Goal: Task Accomplishment & Management: Manage account settings

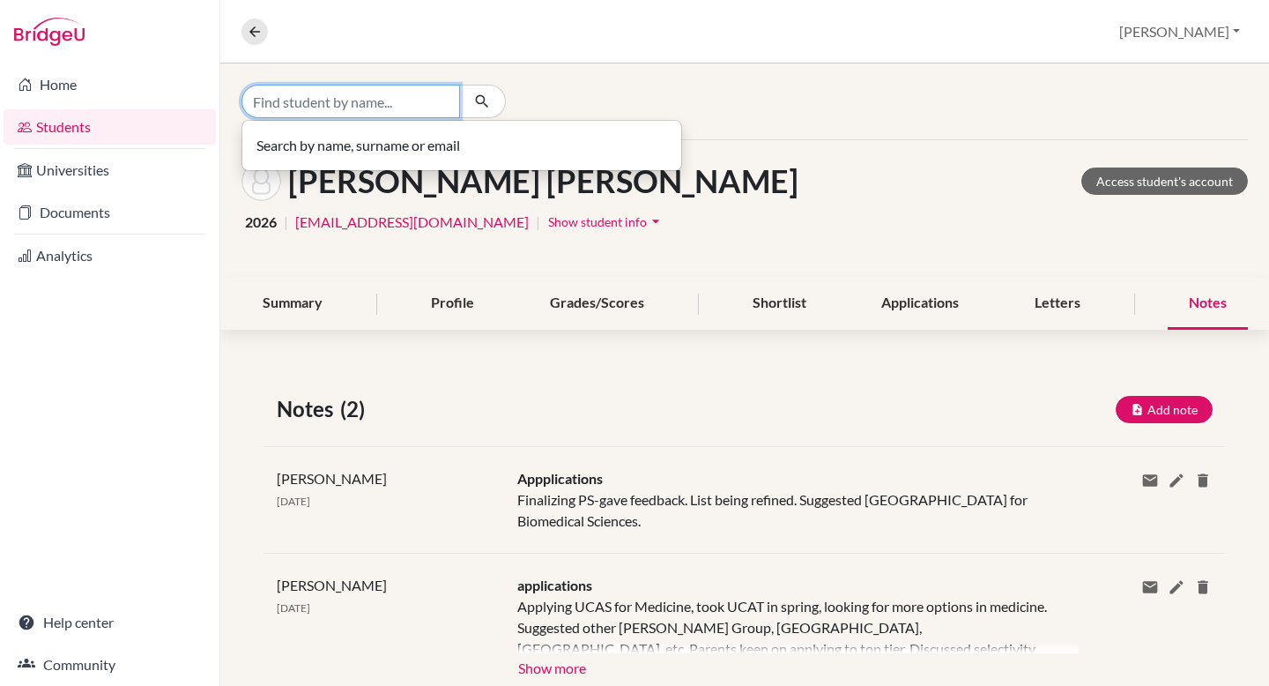
click at [407, 103] on input "Find student by name..." at bounding box center [351, 101] width 219 height 33
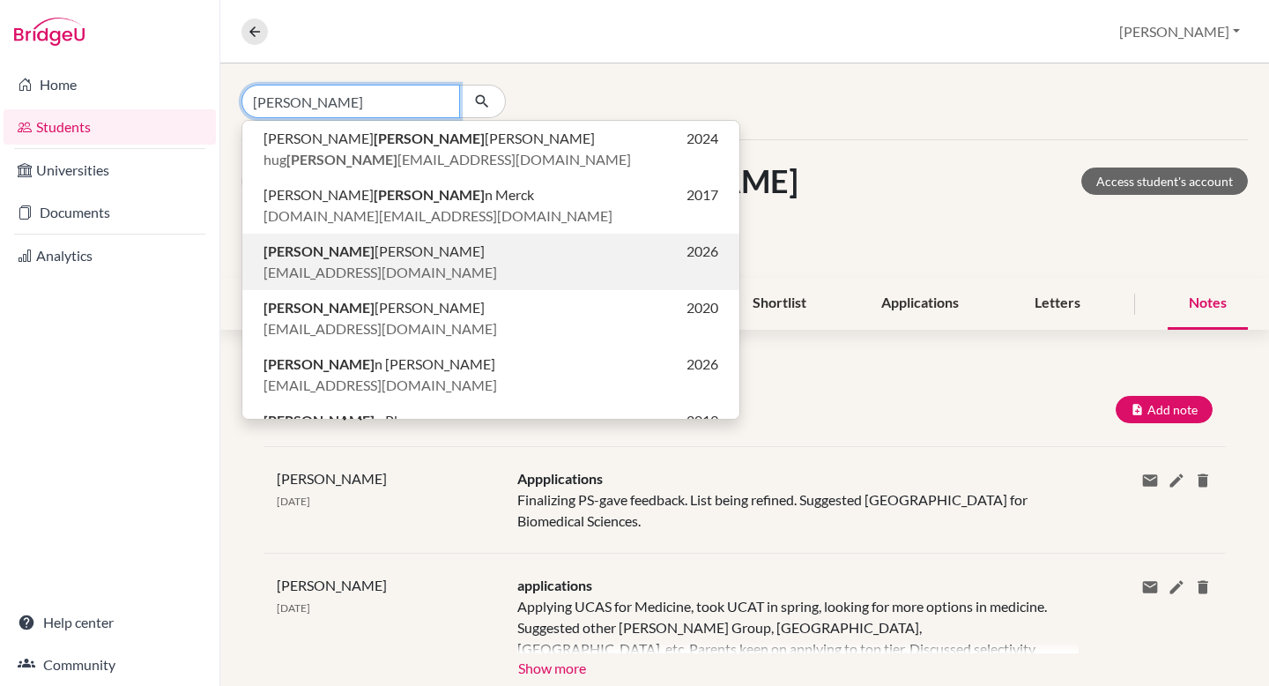
type input "leo"
click at [390, 251] on p "Leo Loveday 2026" at bounding box center [491, 251] width 455 height 21
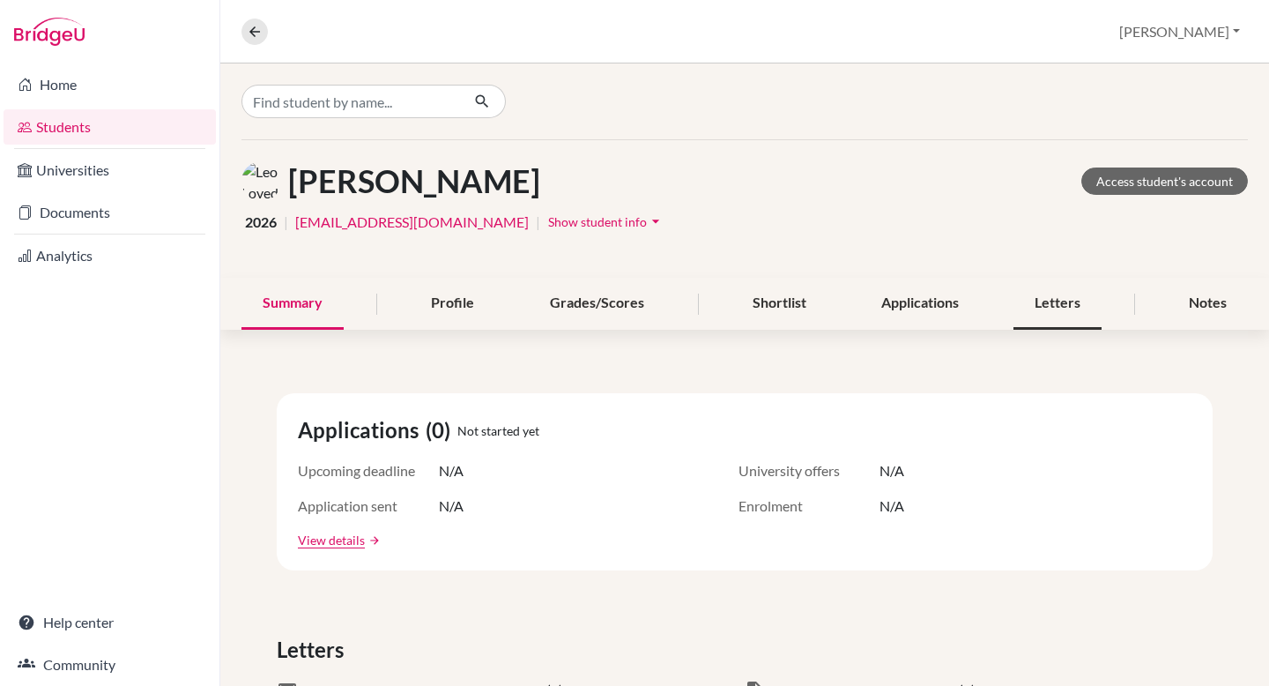
click at [1049, 304] on div "Letters" at bounding box center [1058, 304] width 88 height 52
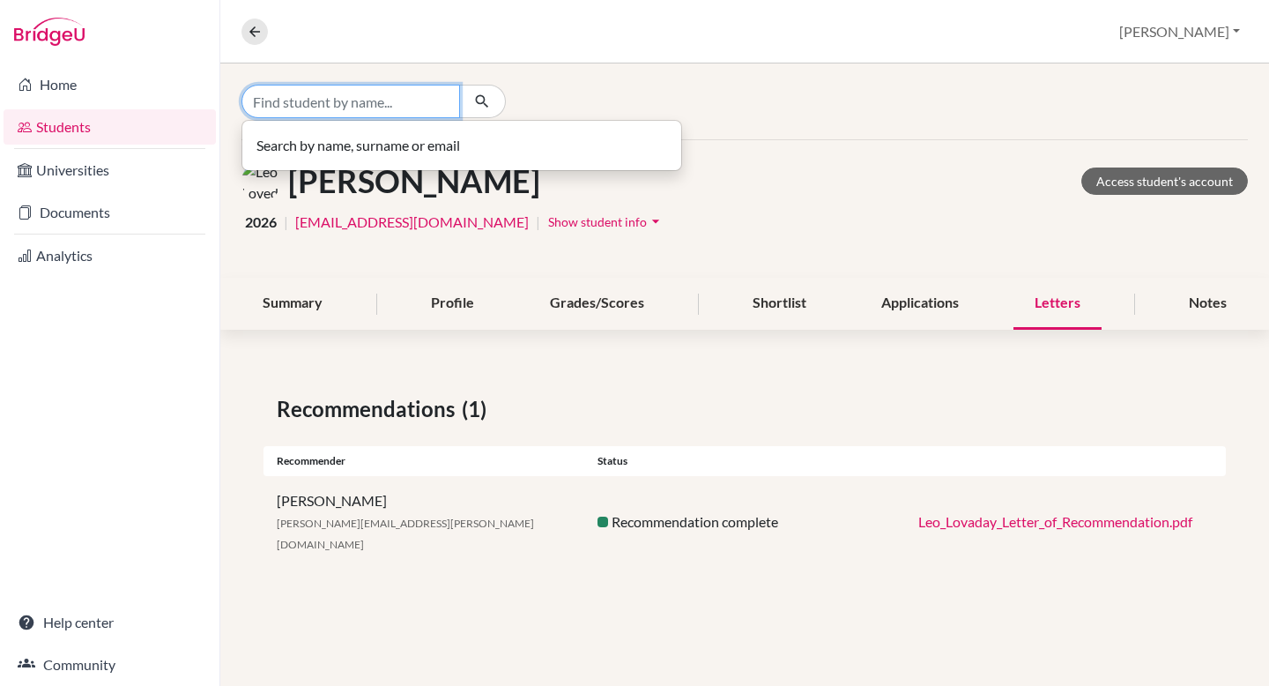
click at [385, 98] on input "Find student by name..." at bounding box center [351, 101] width 219 height 33
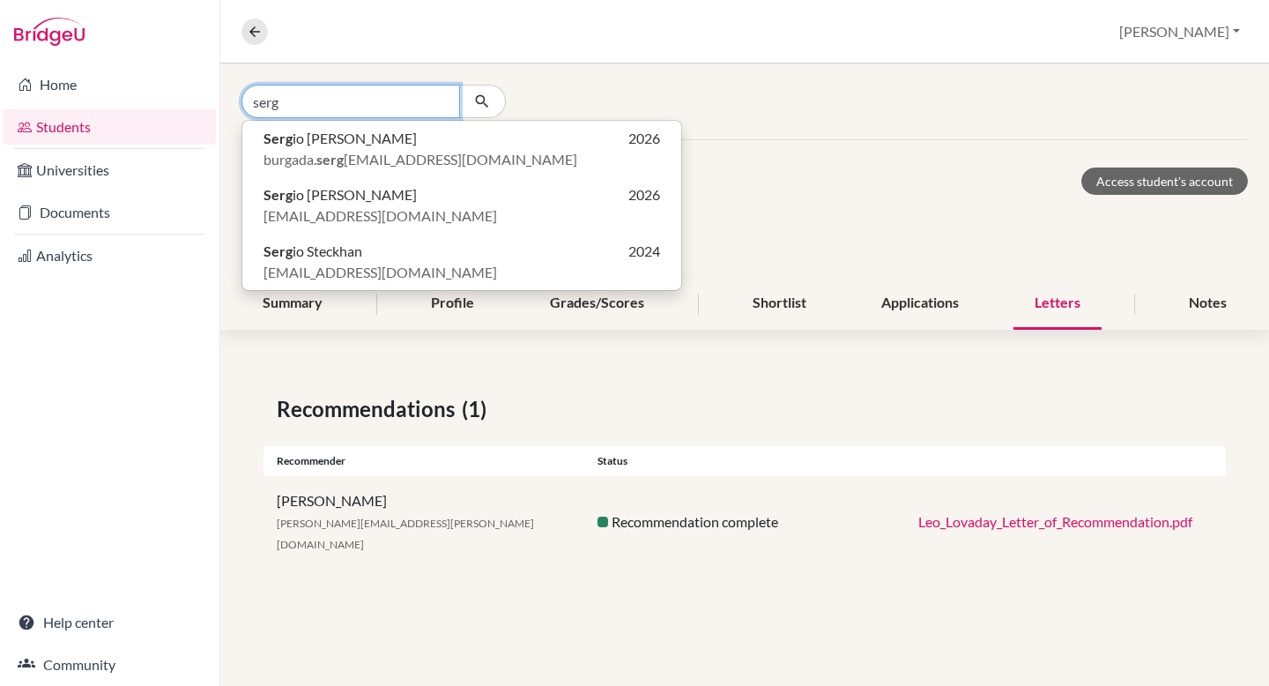
type input "serg"
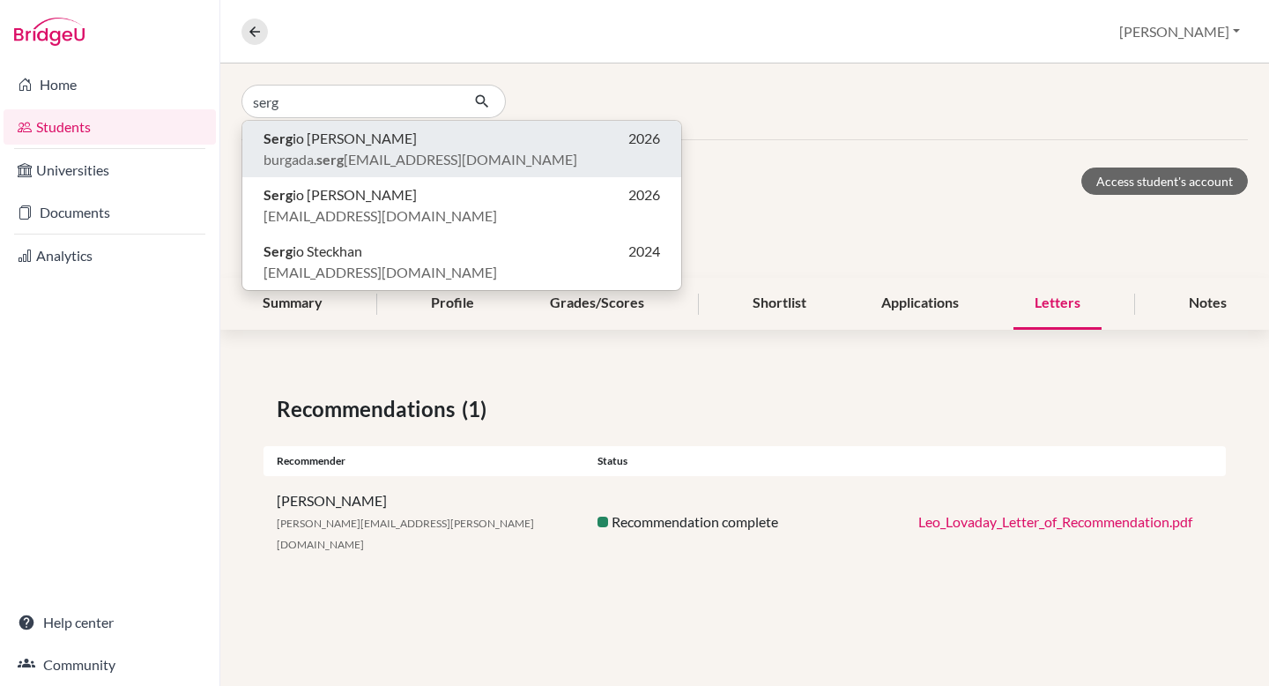
click at [378, 136] on span "Serg io Burgada Molina" at bounding box center [340, 138] width 153 height 21
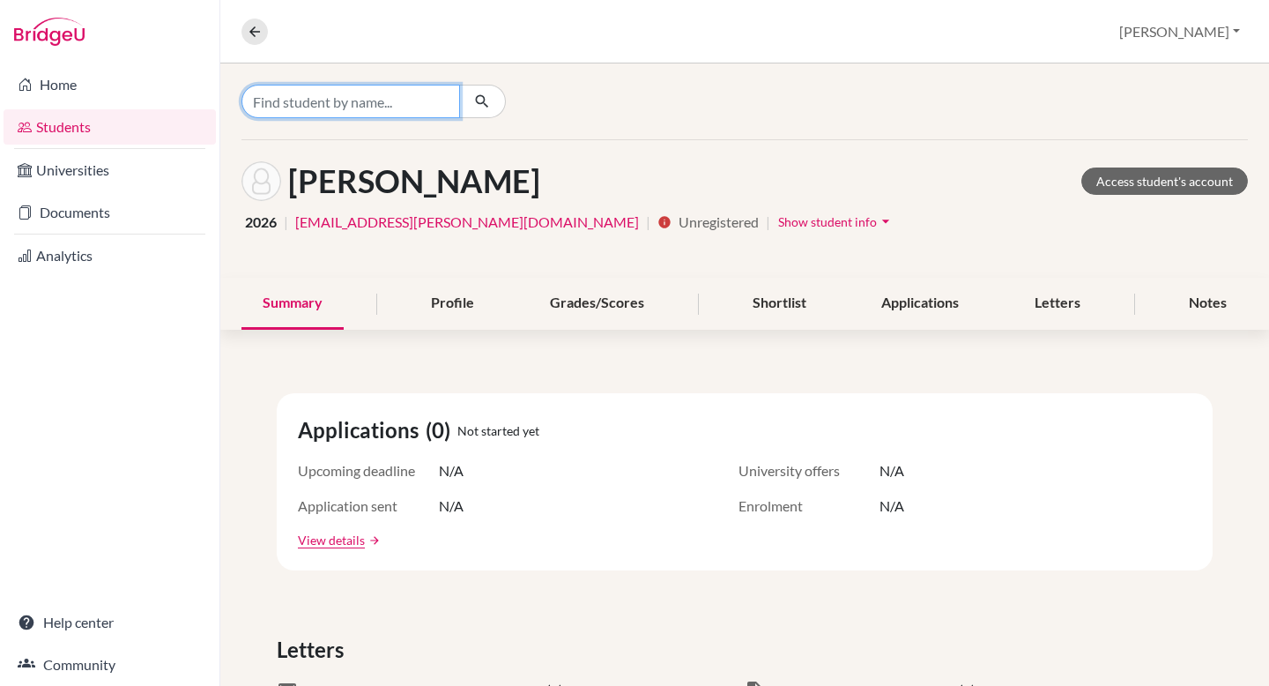
click at [374, 102] on input "Find student by name..." at bounding box center [351, 101] width 219 height 33
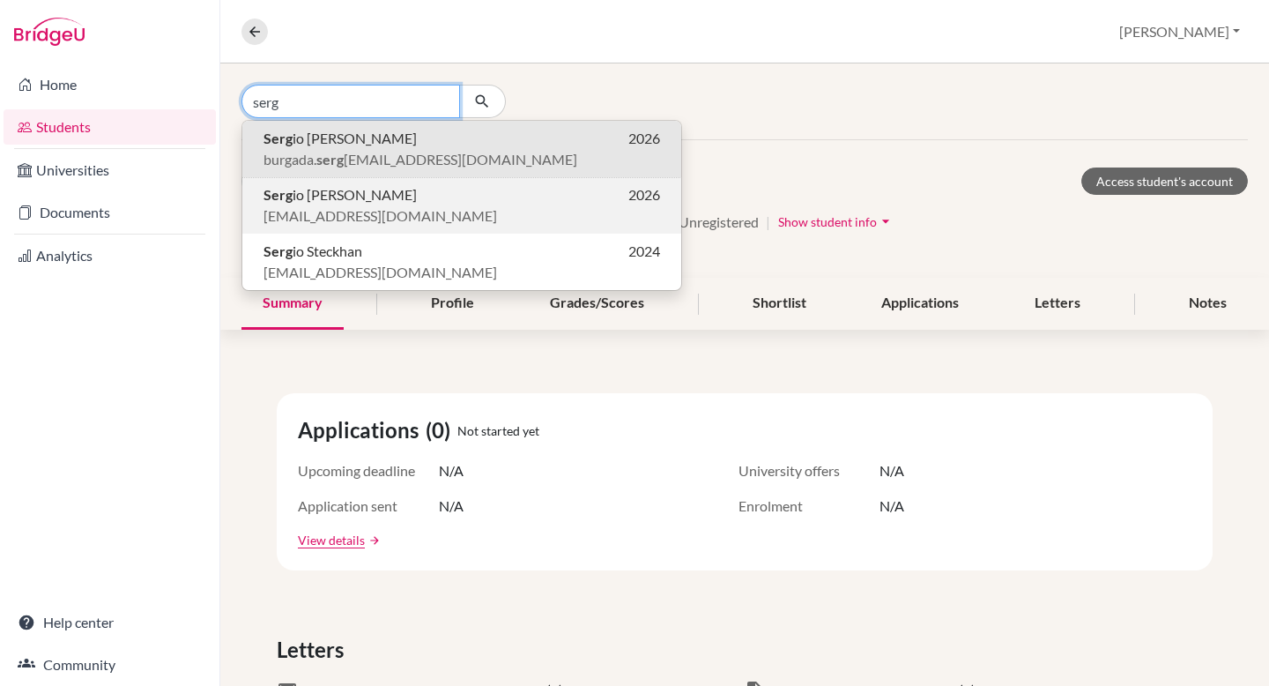
type input "serg"
click at [396, 192] on span "Serg io Burgada Molina" at bounding box center [340, 194] width 153 height 21
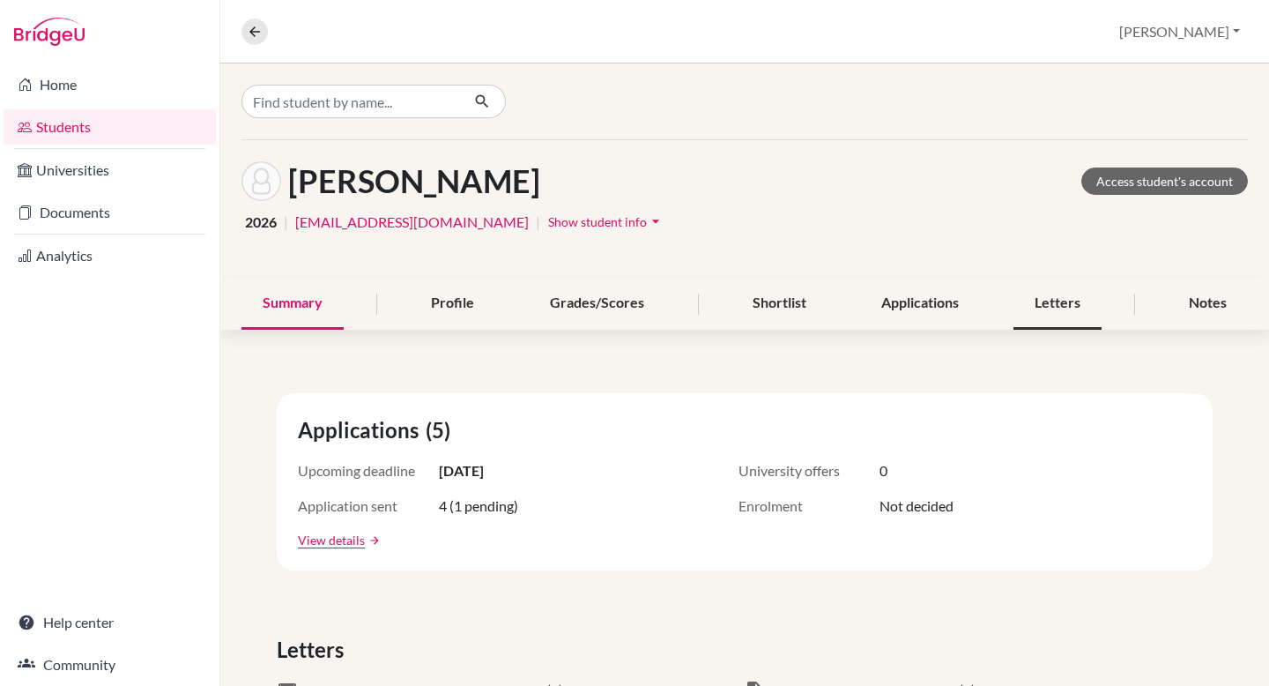
click at [1045, 303] on div "Letters" at bounding box center [1058, 304] width 88 height 52
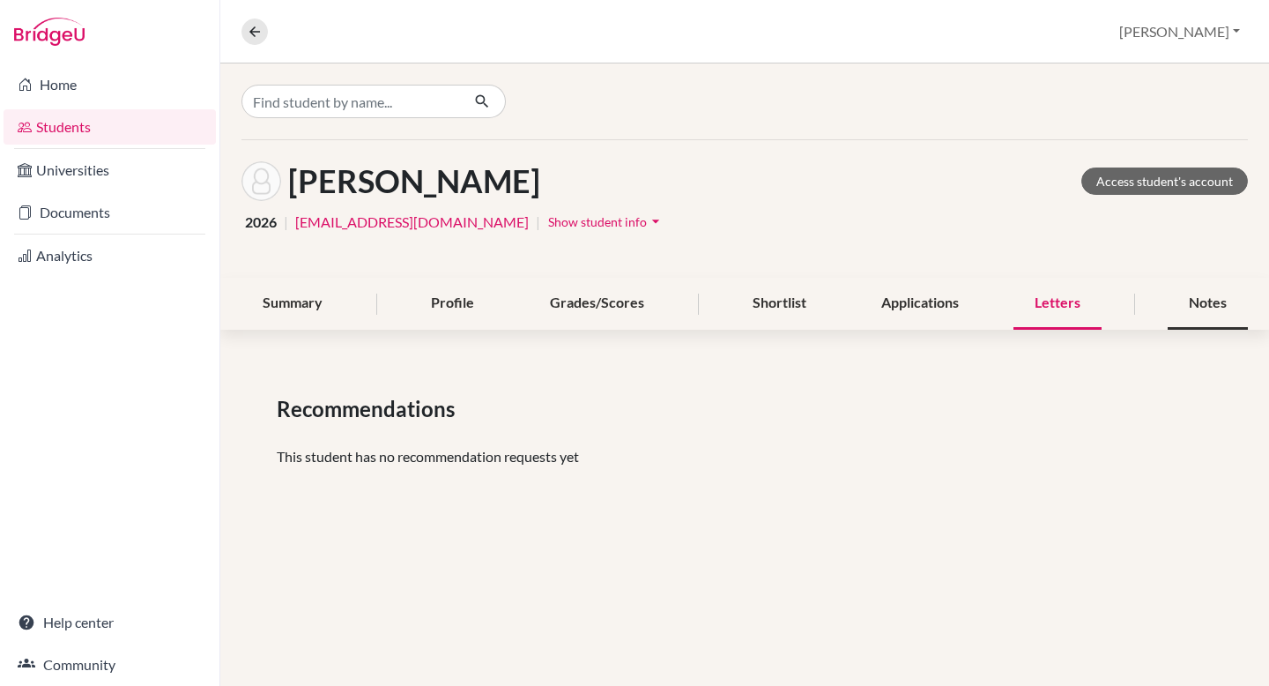
click at [1200, 291] on div "Notes" at bounding box center [1208, 304] width 80 height 52
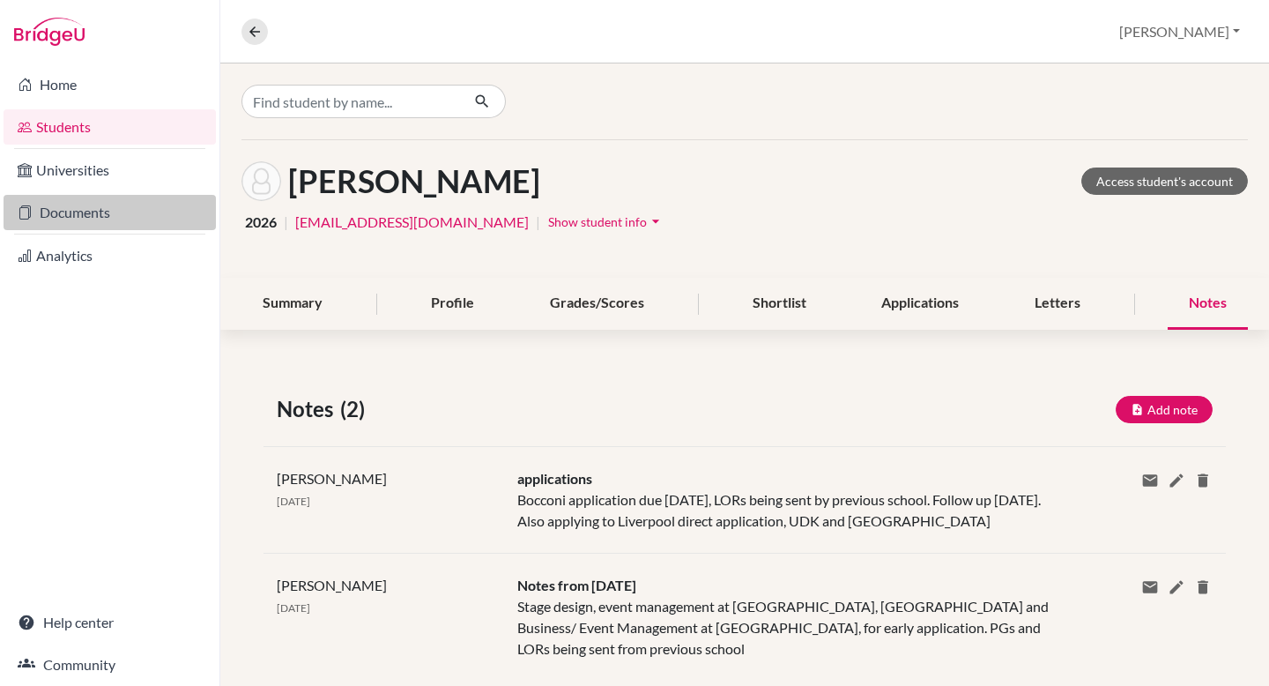
click at [120, 219] on link "Documents" at bounding box center [110, 212] width 212 height 35
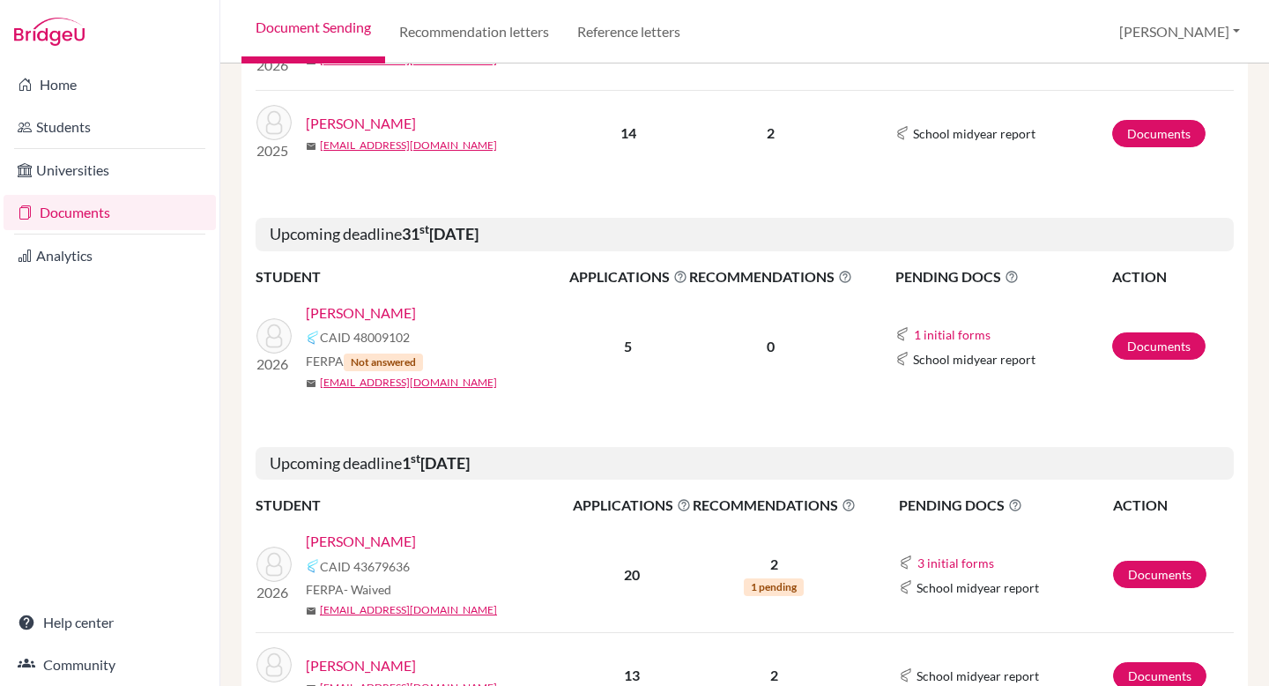
scroll to position [940, 0]
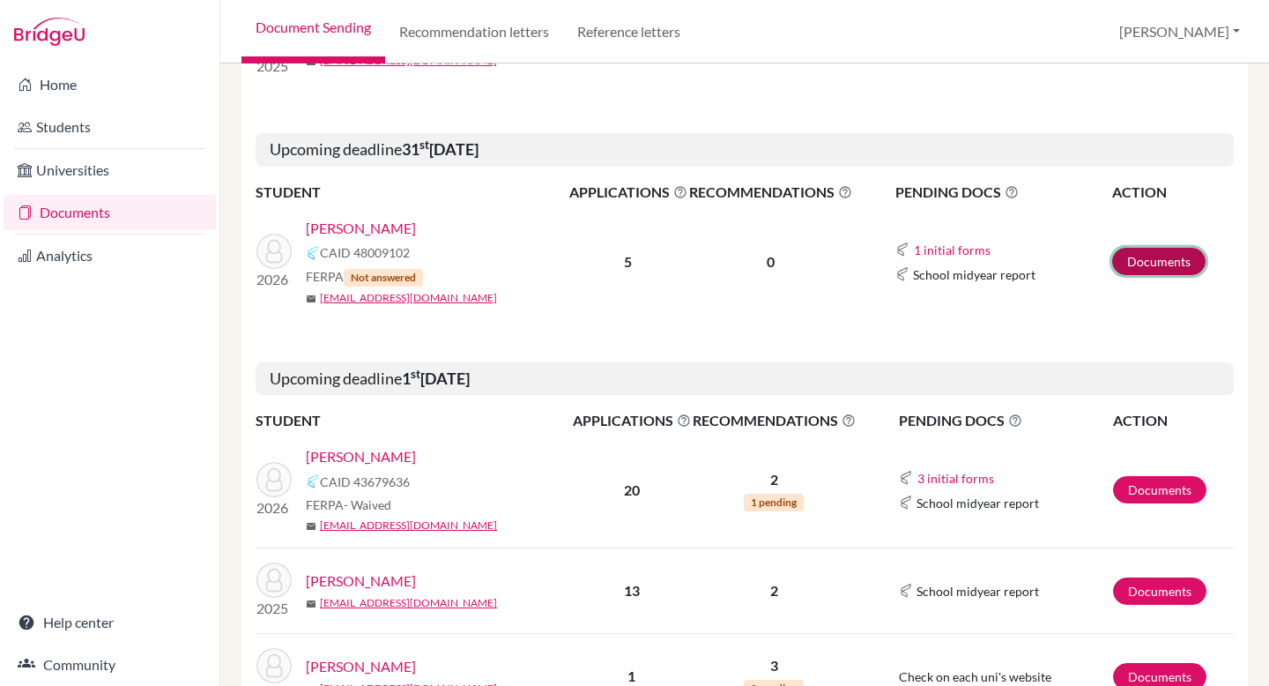
click at [1141, 260] on link "Documents" at bounding box center [1158, 261] width 93 height 27
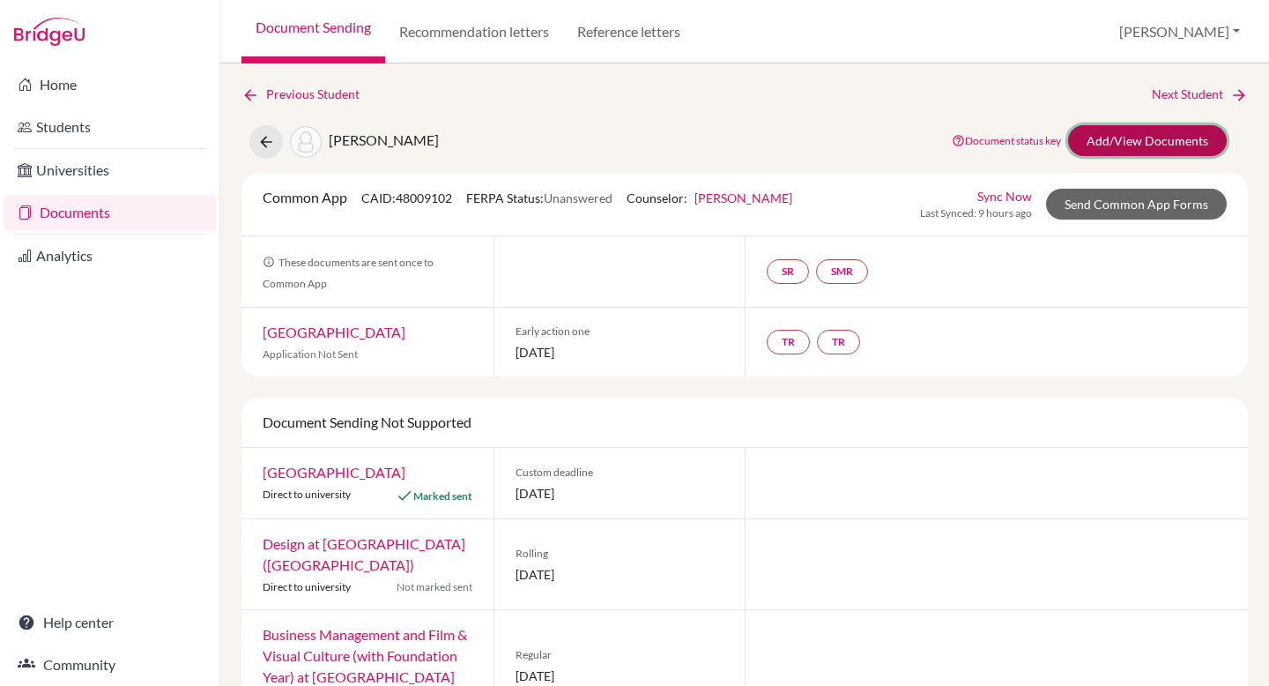
click at [1134, 143] on link "Add/View Documents" at bounding box center [1147, 140] width 159 height 31
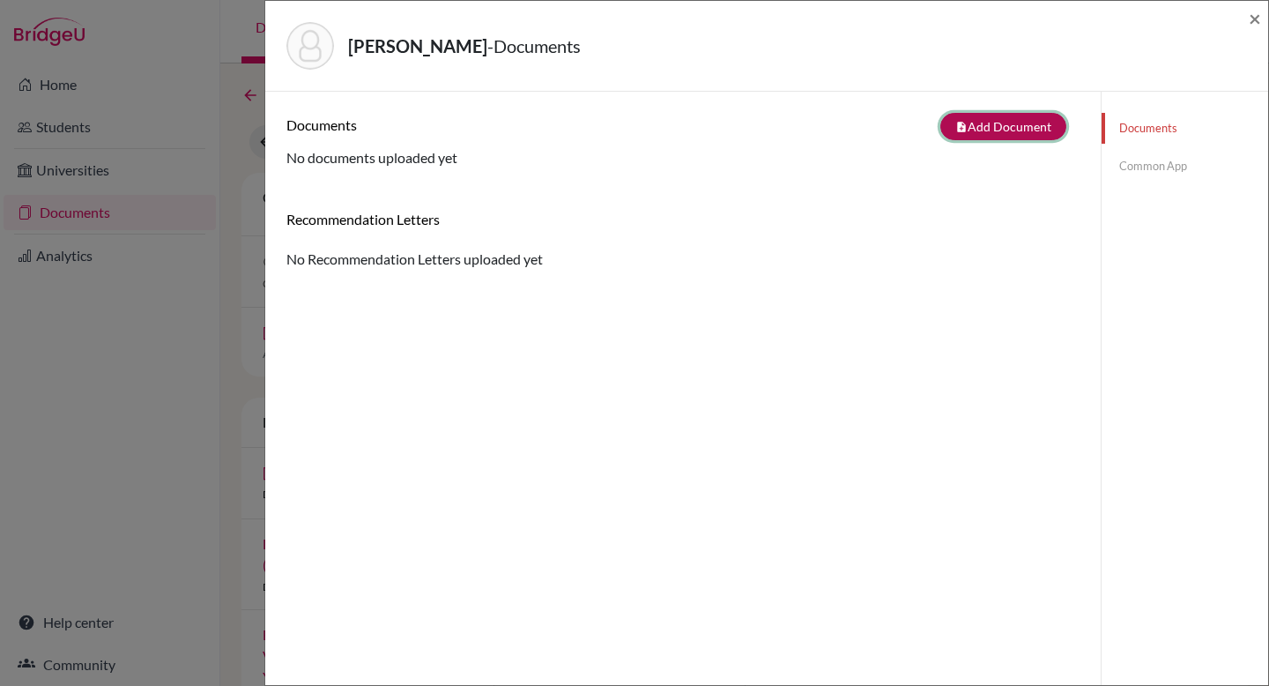
click at [1043, 138] on button "note_add Add Document" at bounding box center [1004, 126] width 126 height 27
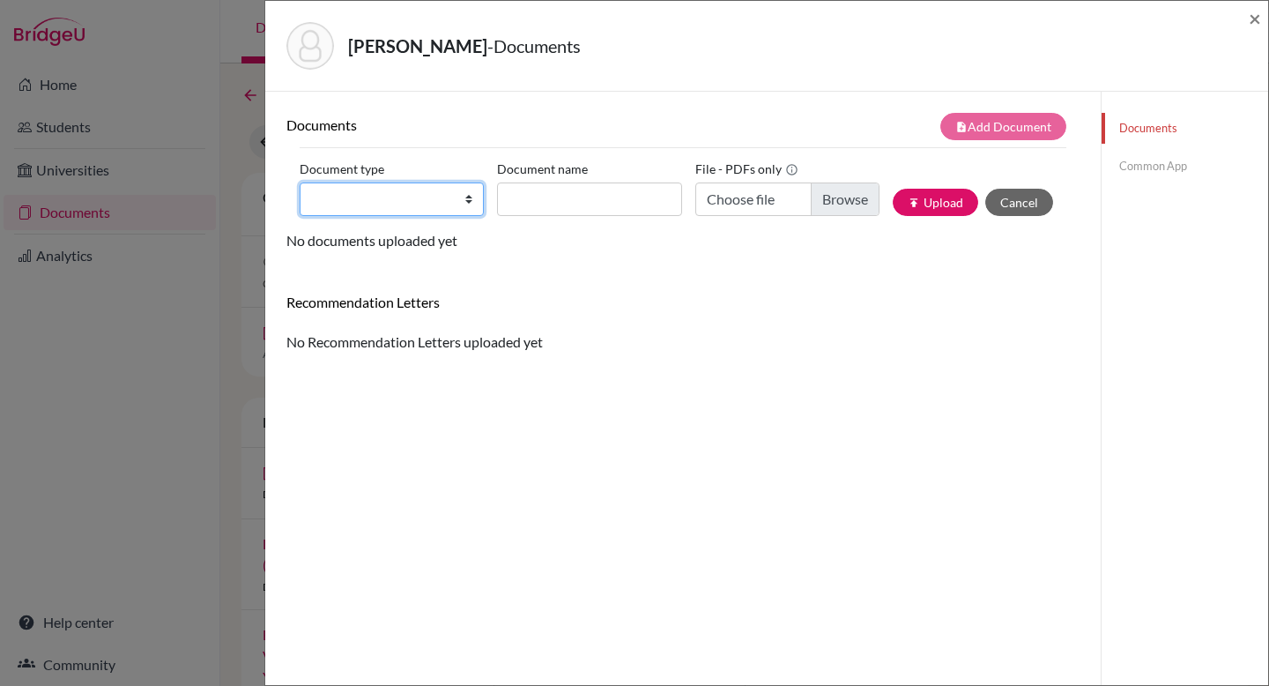
click at [470, 204] on select "Change explanation for Common App reports Counselor recommendation Internationa…" at bounding box center [392, 198] width 184 height 33
select select "2"
click at [300, 182] on select "Change explanation for Common App reports Counselor recommendation Internationa…" at bounding box center [392, 198] width 184 height 33
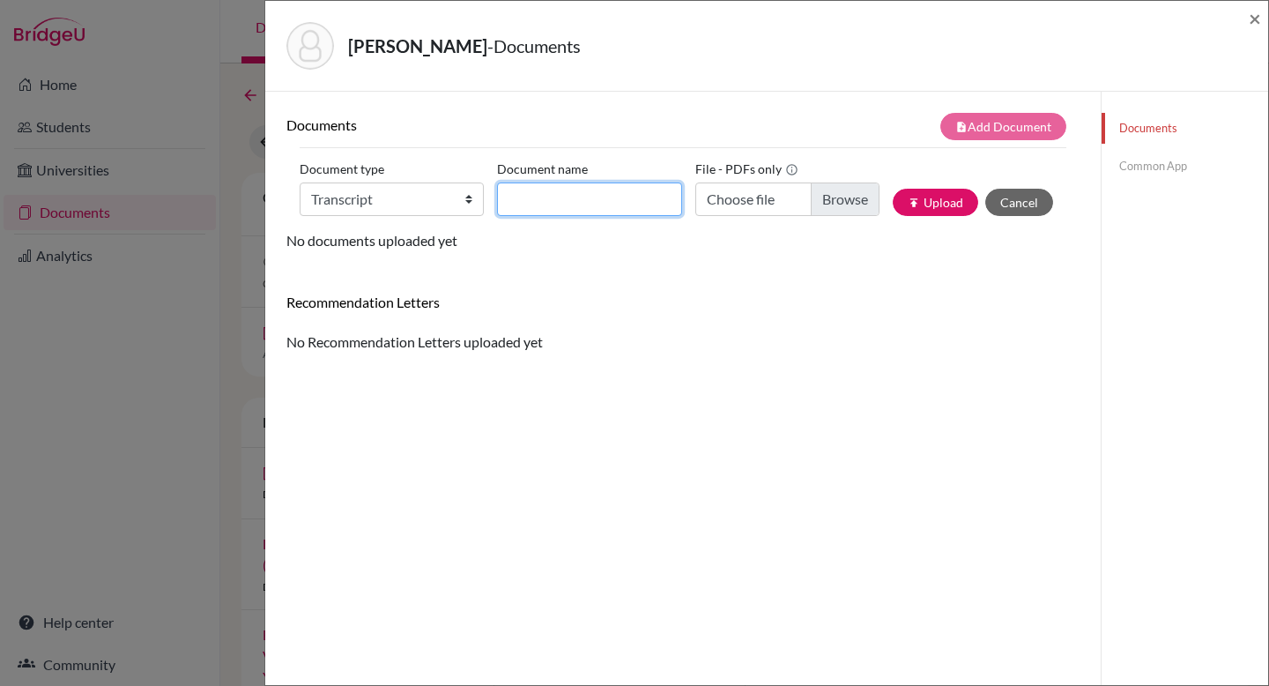
click at [627, 202] on input "Document name" at bounding box center [589, 198] width 184 height 33
type input "Transcript gr. 11"
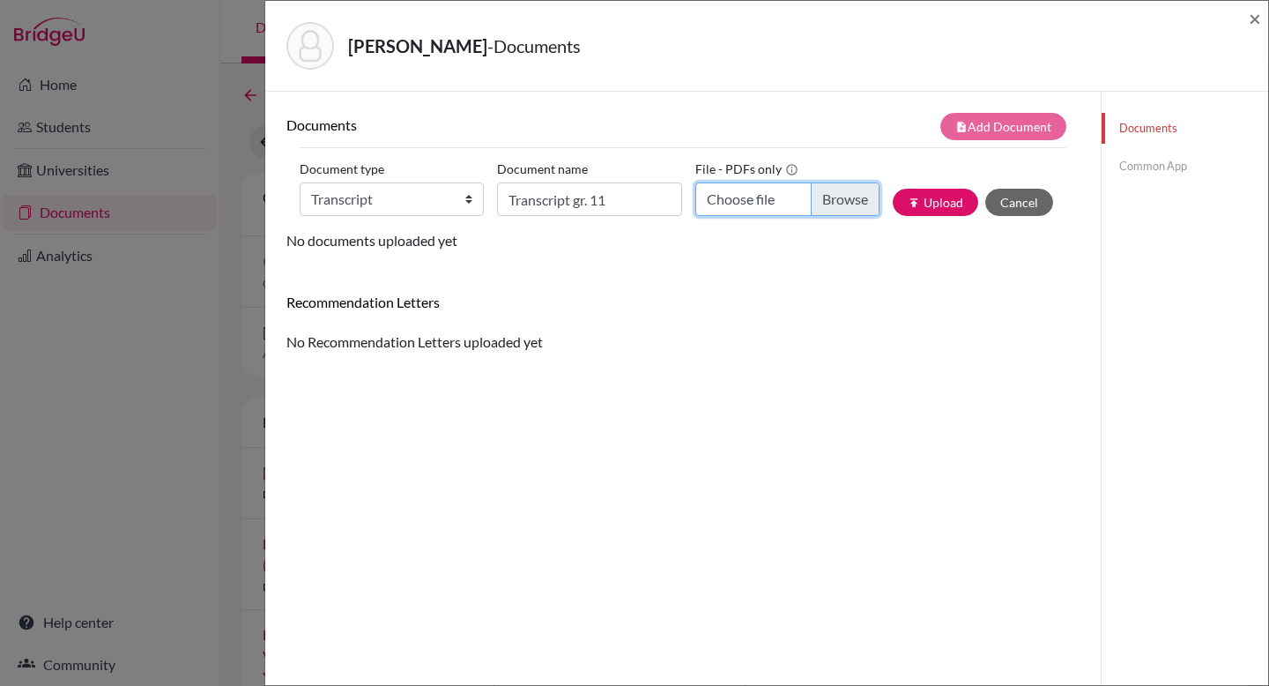
click at [843, 198] on input "Choose file" at bounding box center [787, 198] width 184 height 33
type input "C:\fakepath\Burgada Molina, Sergio_Nido Academci Transcript (McKenna) FINAL .pdf"
click at [945, 204] on button "publish Upload" at bounding box center [936, 202] width 86 height 27
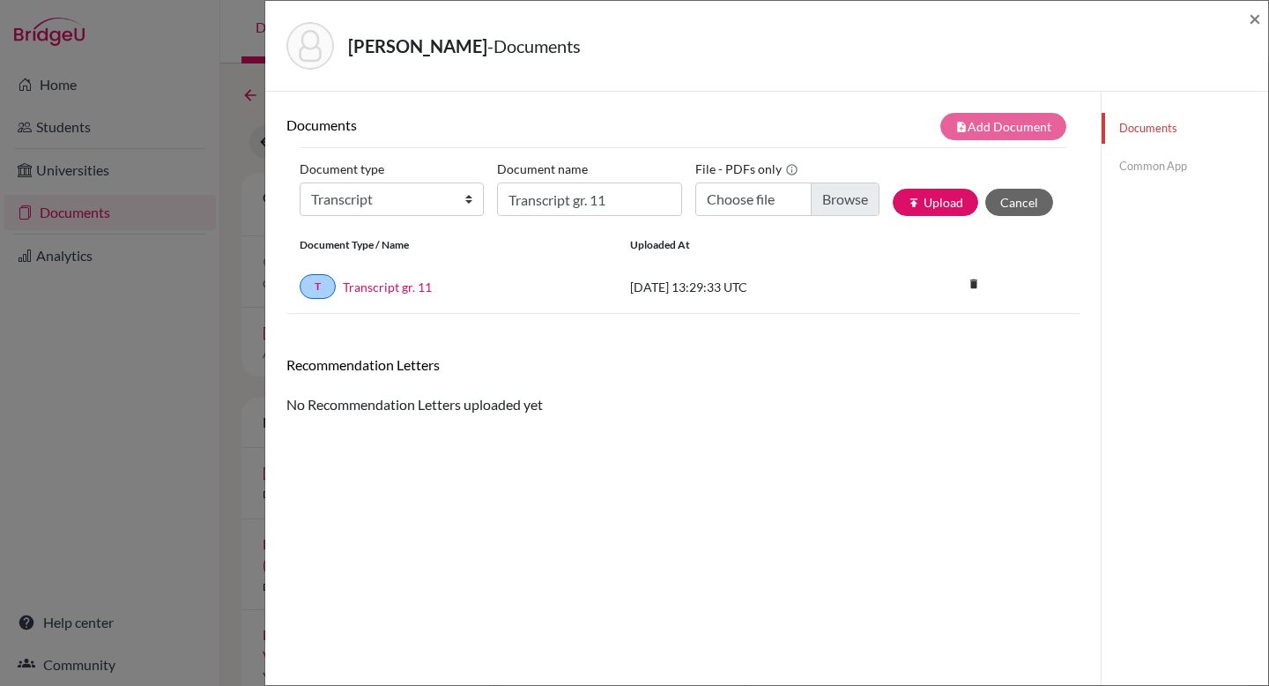
click at [1155, 163] on link "Common App" at bounding box center [1185, 166] width 167 height 31
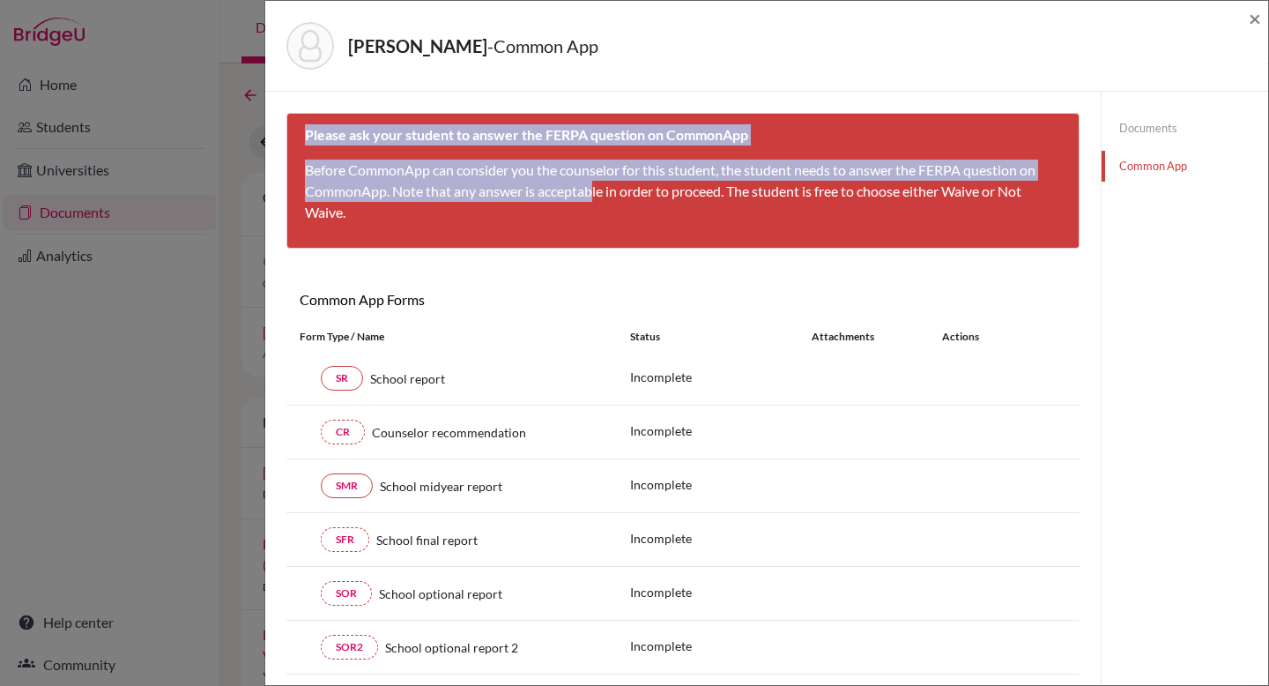
drag, startPoint x: 305, startPoint y: 134, endPoint x: 592, endPoint y: 184, distance: 291.7
click at [592, 184] on div "Please ask your student to answer the FERPA question on CommonApp Before Common…" at bounding box center [682, 181] width 793 height 136
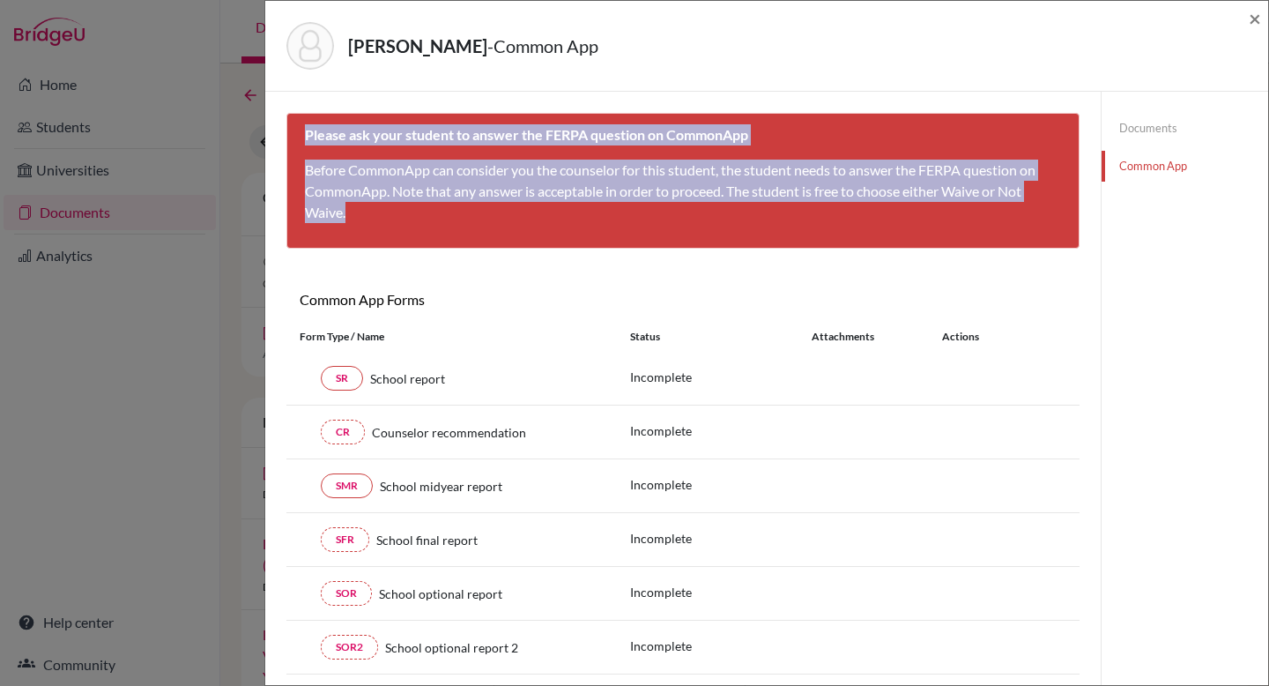
drag, startPoint x: 436, startPoint y: 206, endPoint x: 307, endPoint y: 129, distance: 151.0
click at [307, 129] on div "Please ask your student to answer the FERPA question on CommonApp Before Common…" at bounding box center [682, 181] width 793 height 136
copy div "Please ask your student to answer the FERPA question on CommonApp Before Common…"
click at [801, 240] on div "Please ask your student to answer the FERPA question on CommonApp Before Common…" at bounding box center [682, 181] width 793 height 136
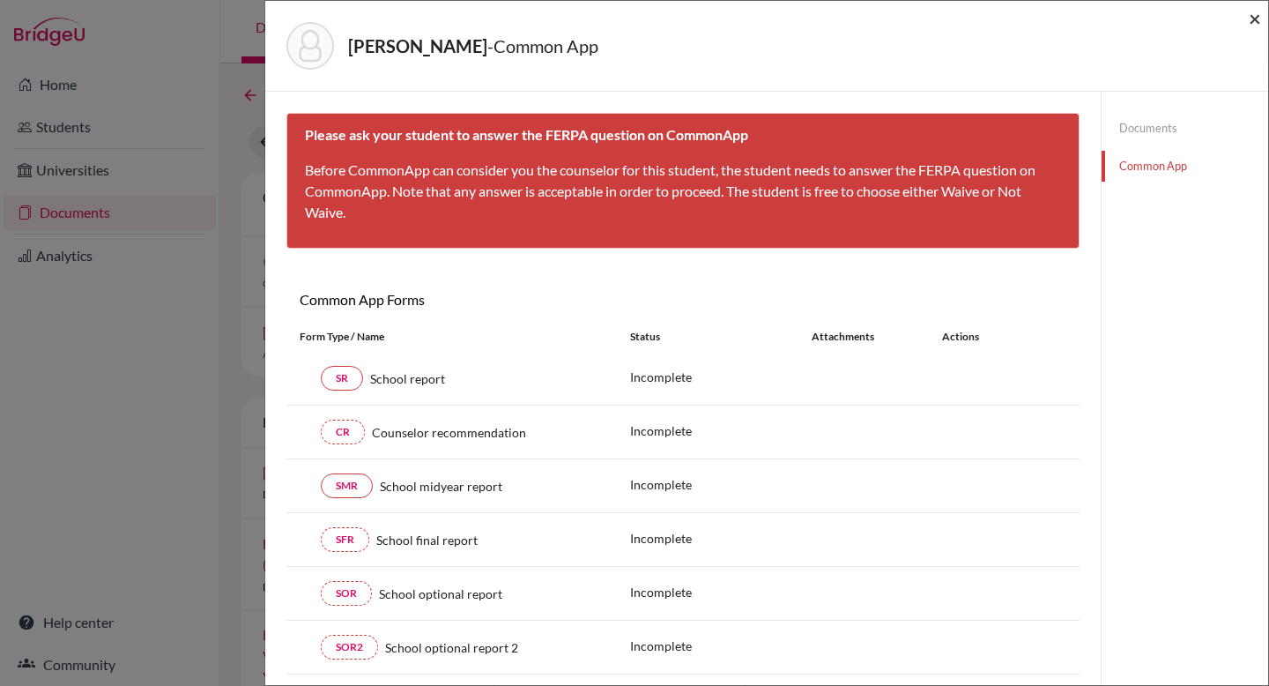
click at [1253, 17] on span "×" at bounding box center [1255, 18] width 12 height 26
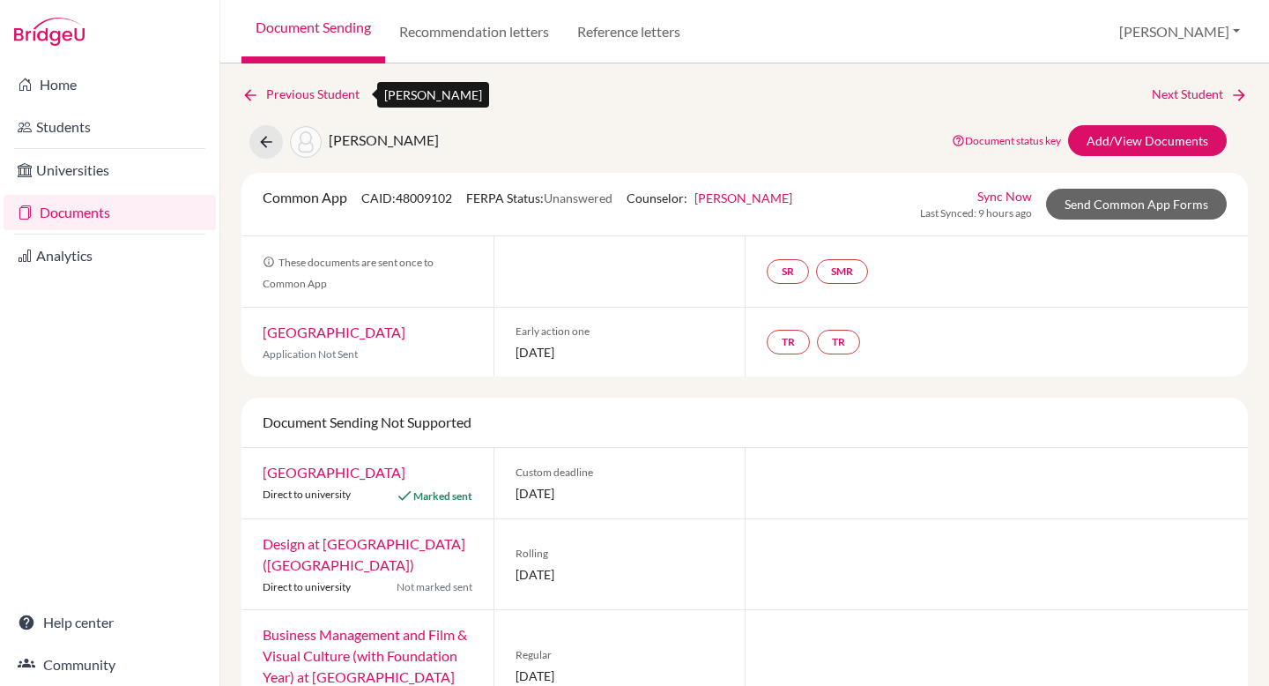
click at [254, 91] on icon at bounding box center [251, 95] width 18 height 18
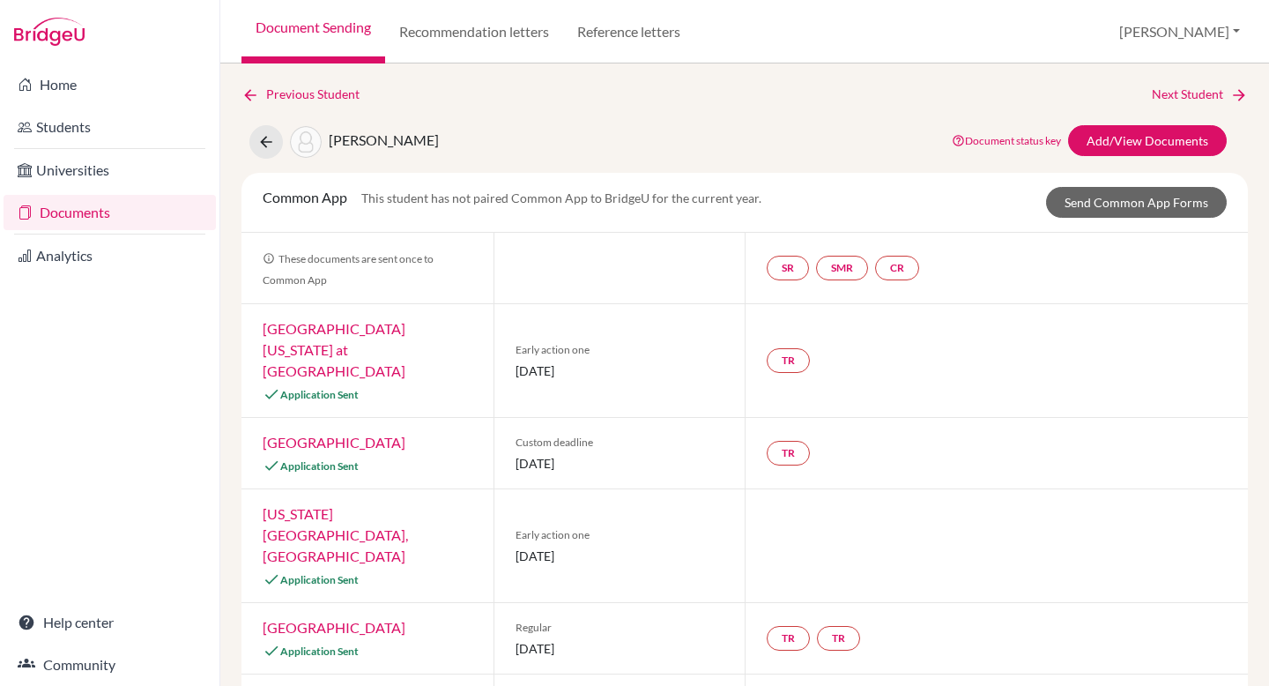
click at [287, 22] on link "Document Sending" at bounding box center [314, 31] width 144 height 63
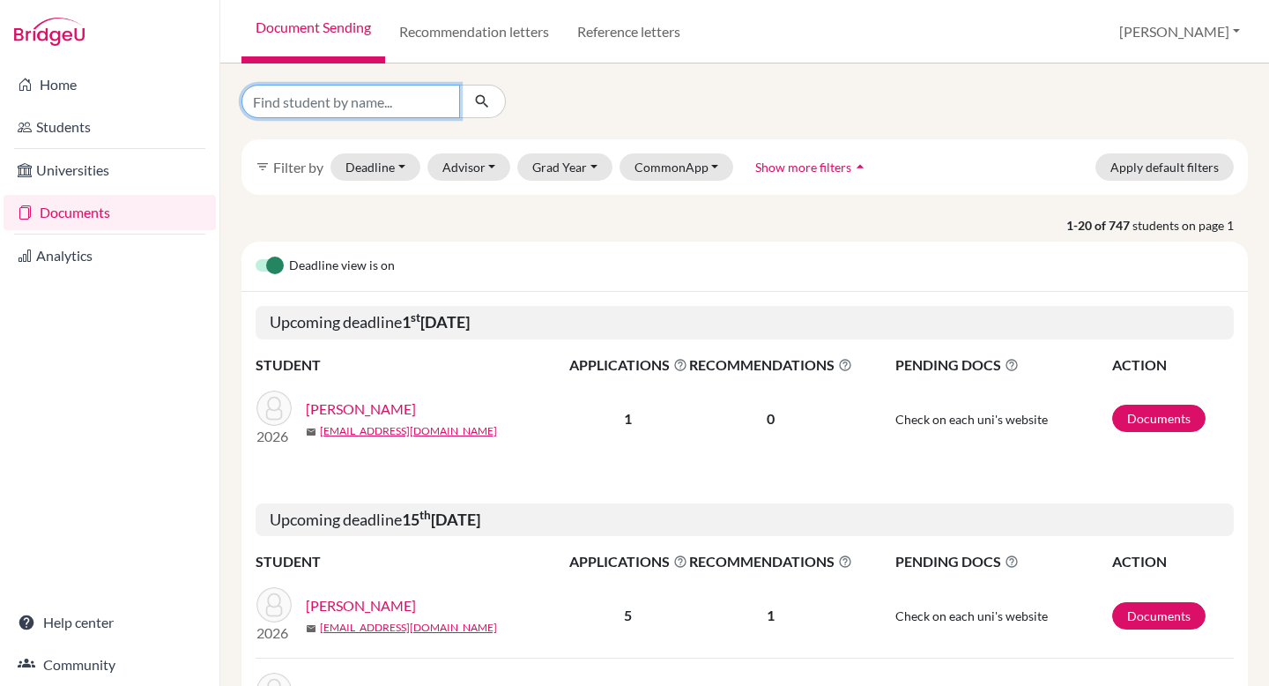
click at [294, 100] on input "Find student by name..." at bounding box center [351, 101] width 219 height 33
type input "sergio"
click at [473, 108] on icon "submit" at bounding box center [482, 102] width 18 height 18
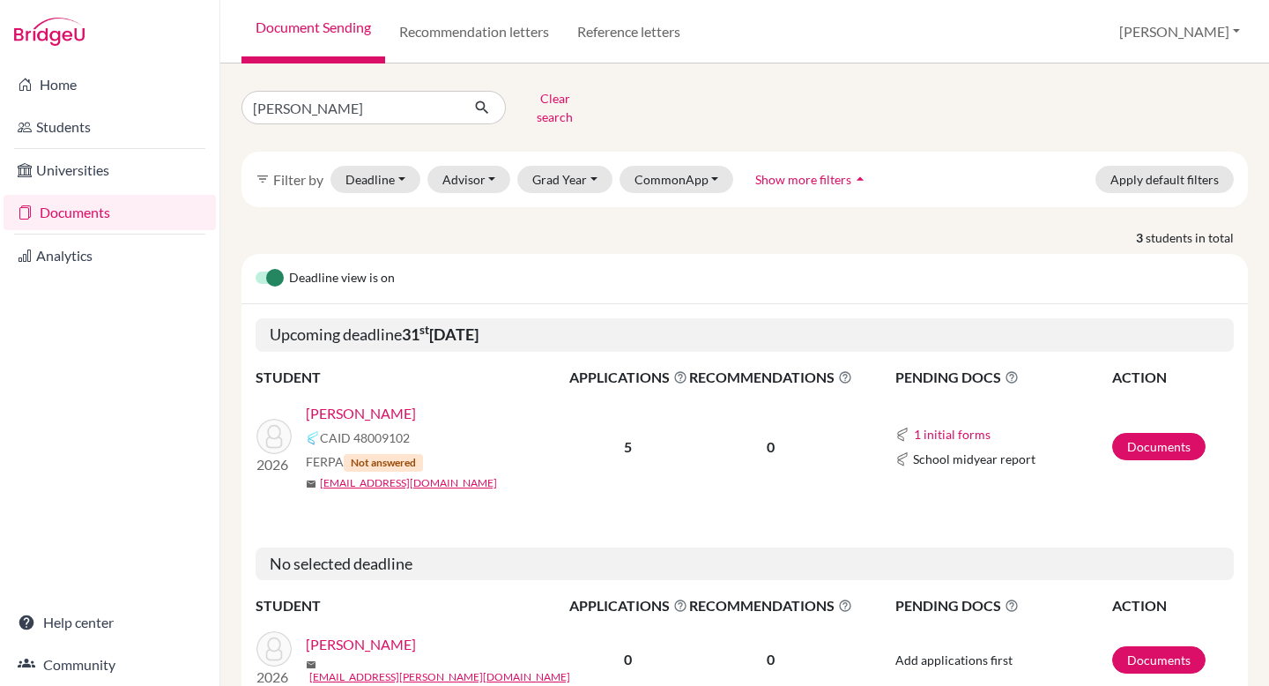
click at [416, 634] on link "[PERSON_NAME]" at bounding box center [361, 644] width 110 height 21
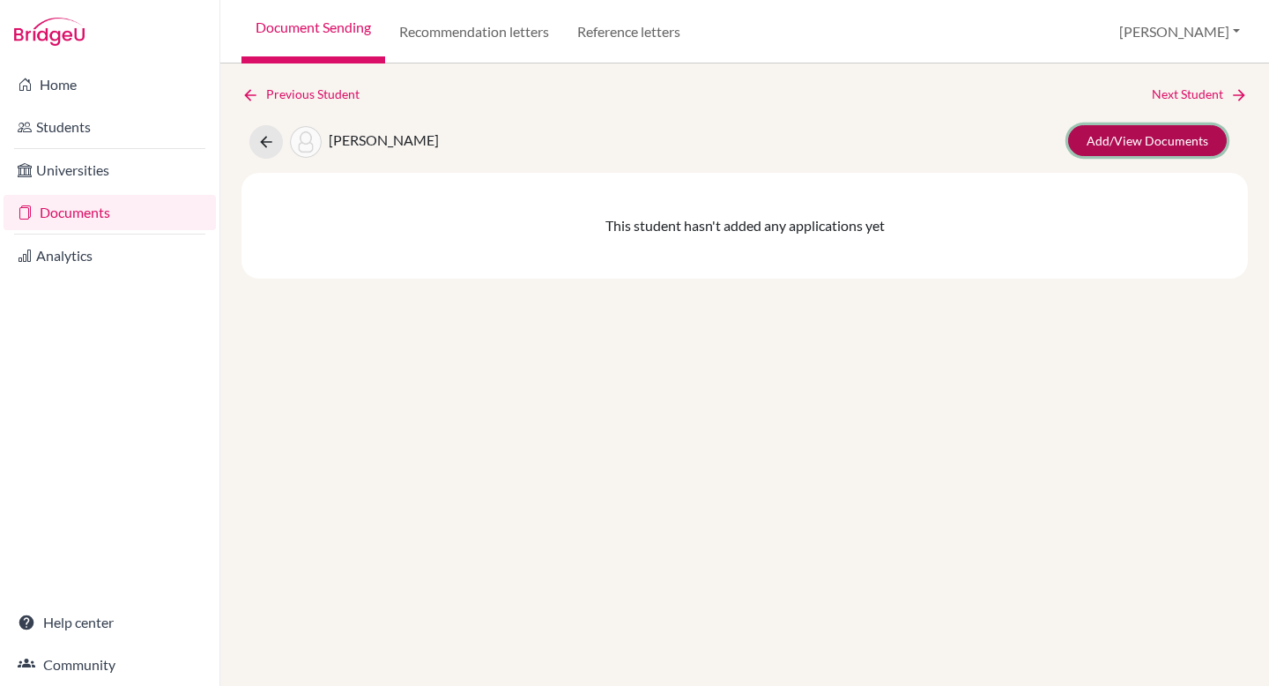
click at [1126, 140] on link "Add/View Documents" at bounding box center [1147, 140] width 159 height 31
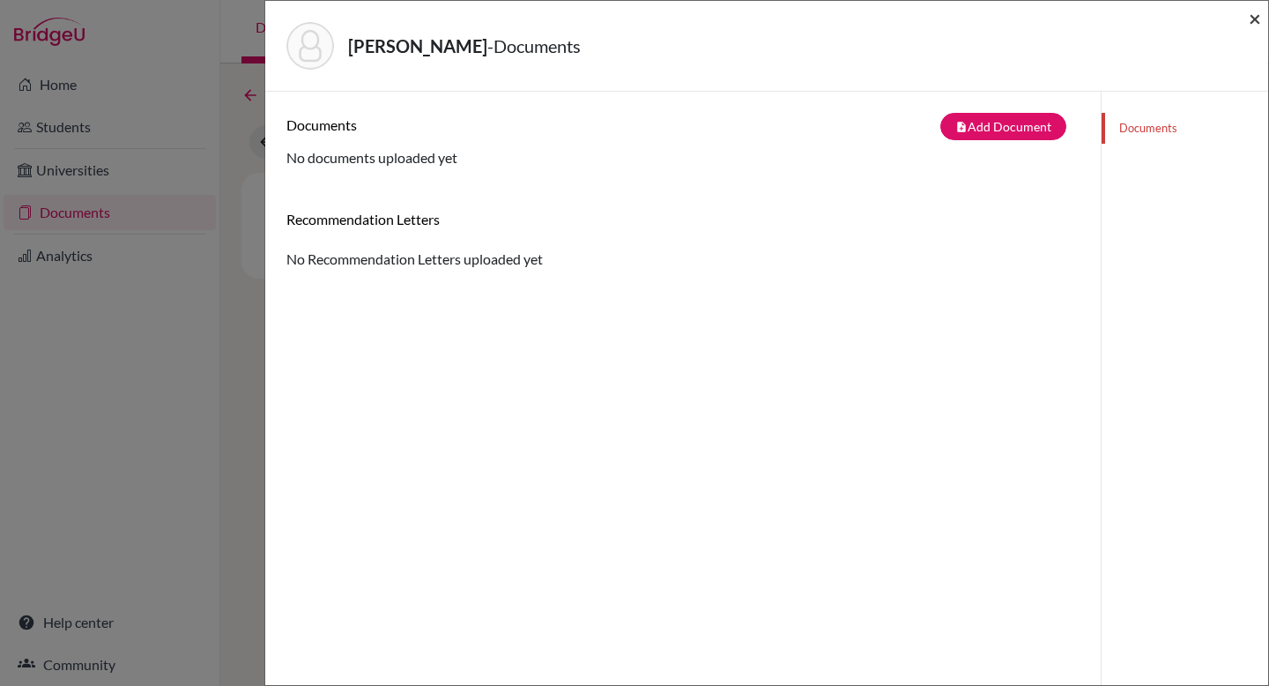
click at [1258, 17] on span "×" at bounding box center [1255, 18] width 12 height 26
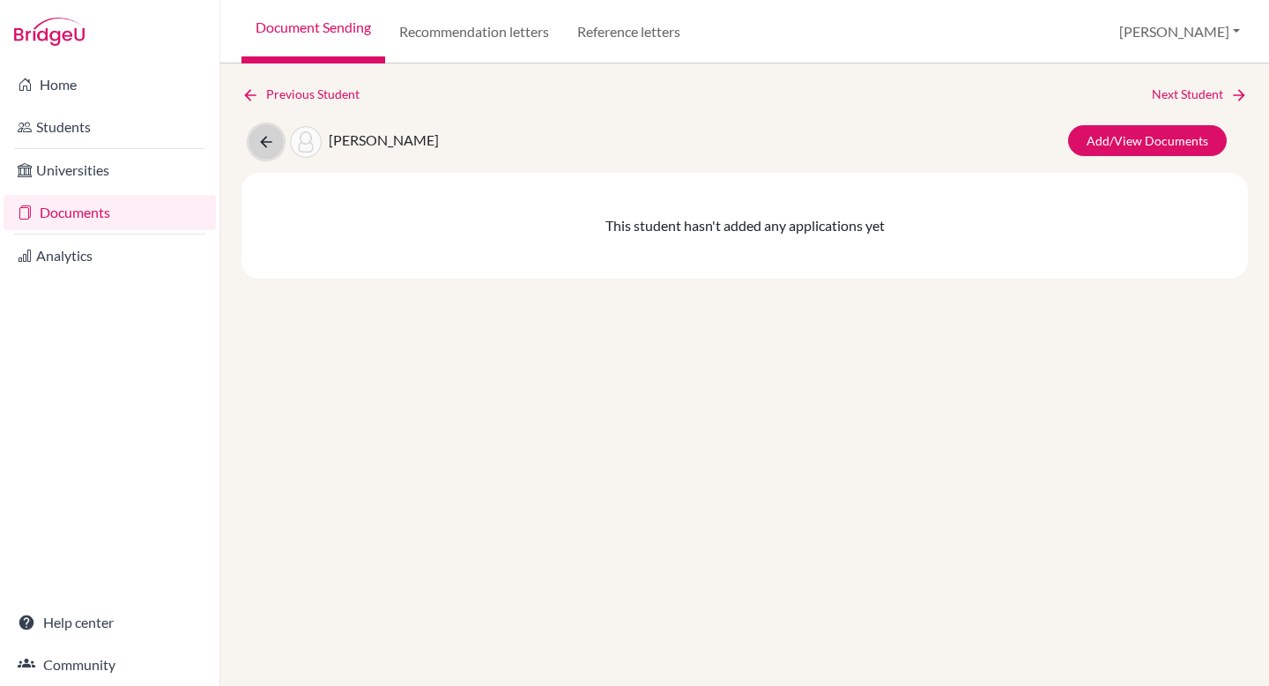
click at [267, 149] on icon at bounding box center [266, 142] width 18 height 18
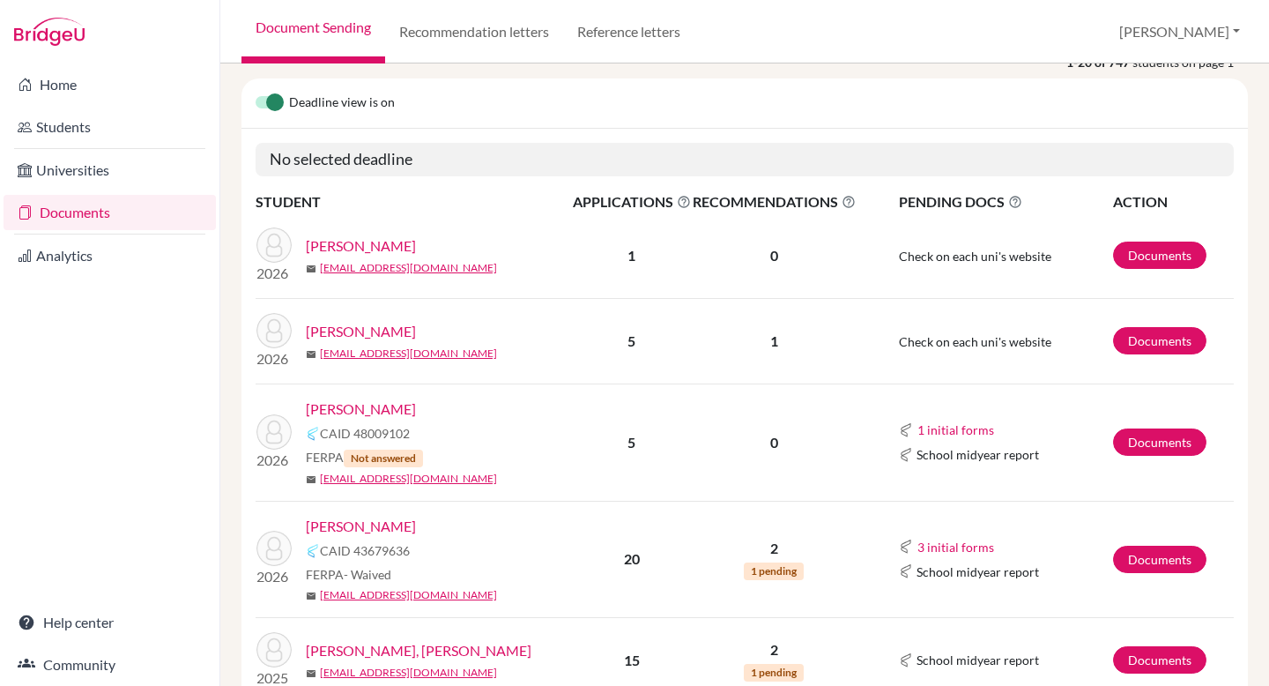
scroll to position [165, 0]
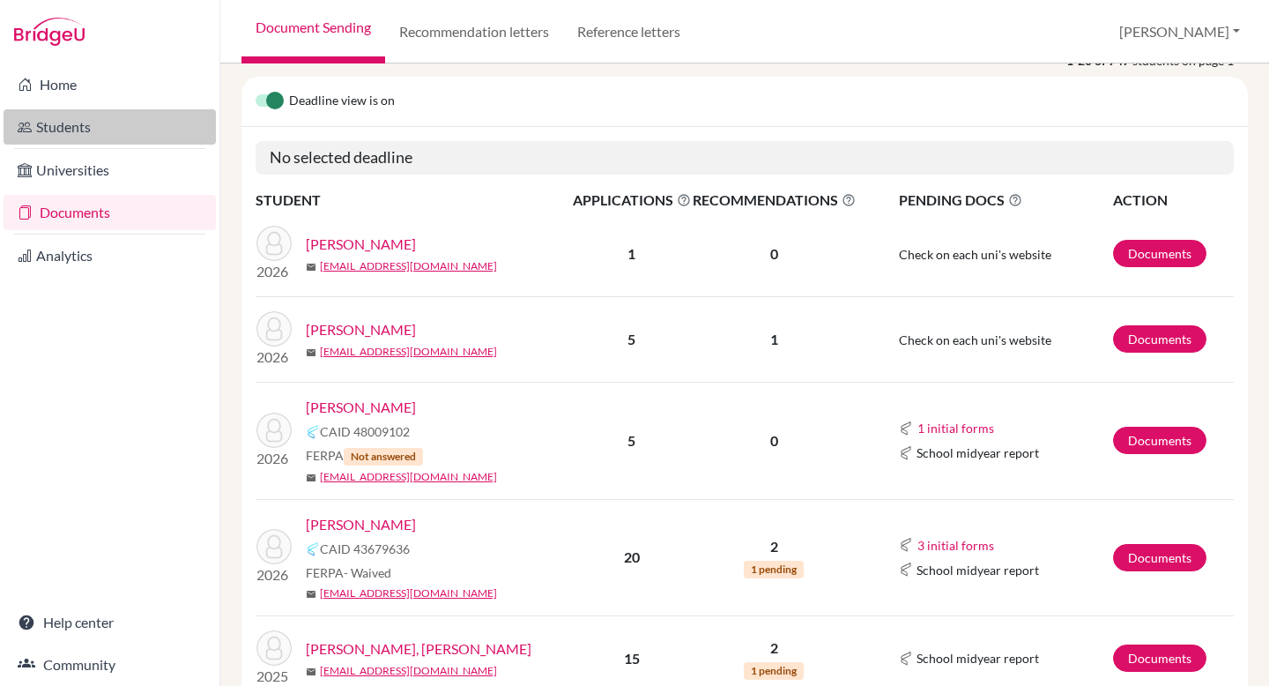
click at [91, 124] on link "Students" at bounding box center [110, 126] width 212 height 35
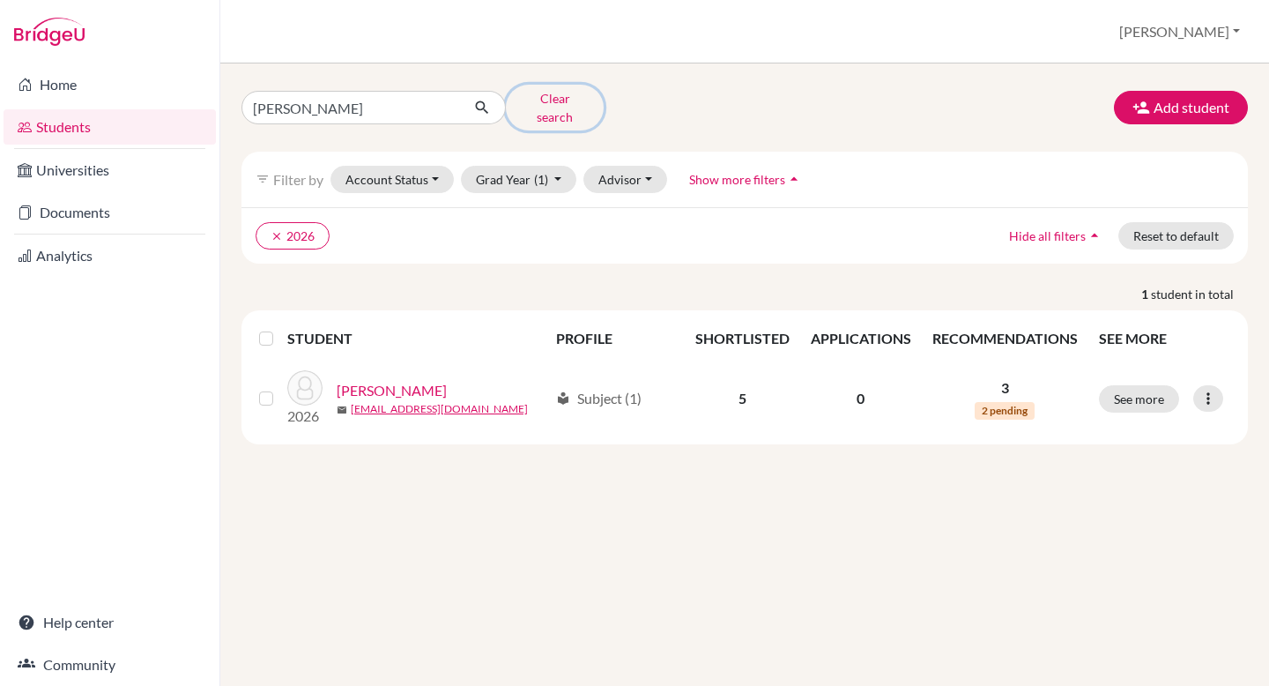
click at [561, 101] on button "Clear search" at bounding box center [555, 108] width 98 height 46
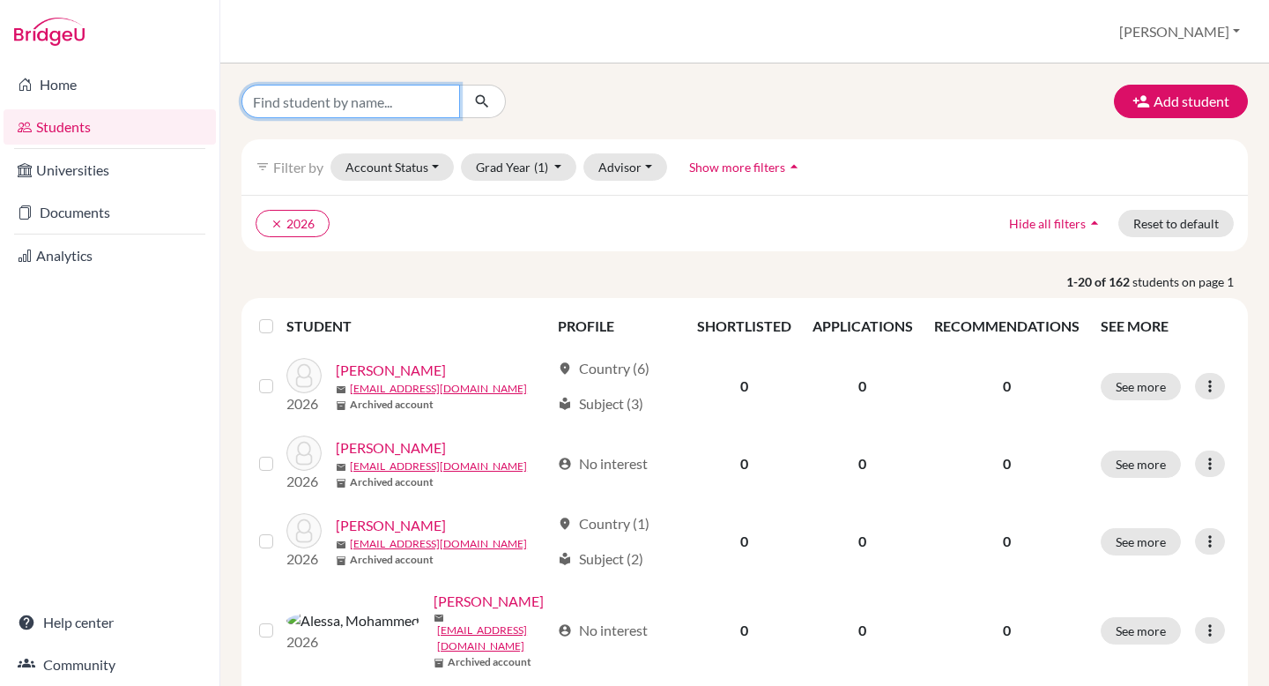
click at [361, 102] on input "Find student by name..." at bounding box center [351, 101] width 219 height 33
type input "[PERSON_NAME]"
click at [482, 101] on icon "submit" at bounding box center [482, 102] width 18 height 18
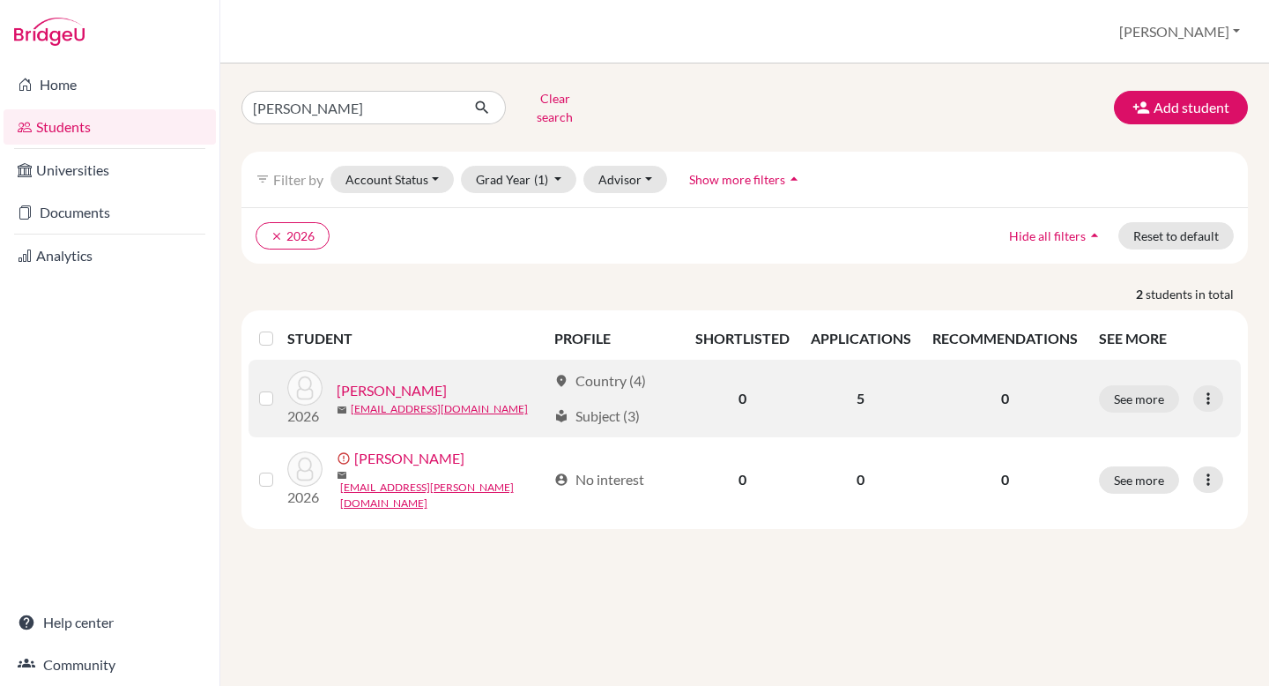
click at [447, 380] on link "[PERSON_NAME]" at bounding box center [392, 390] width 110 height 21
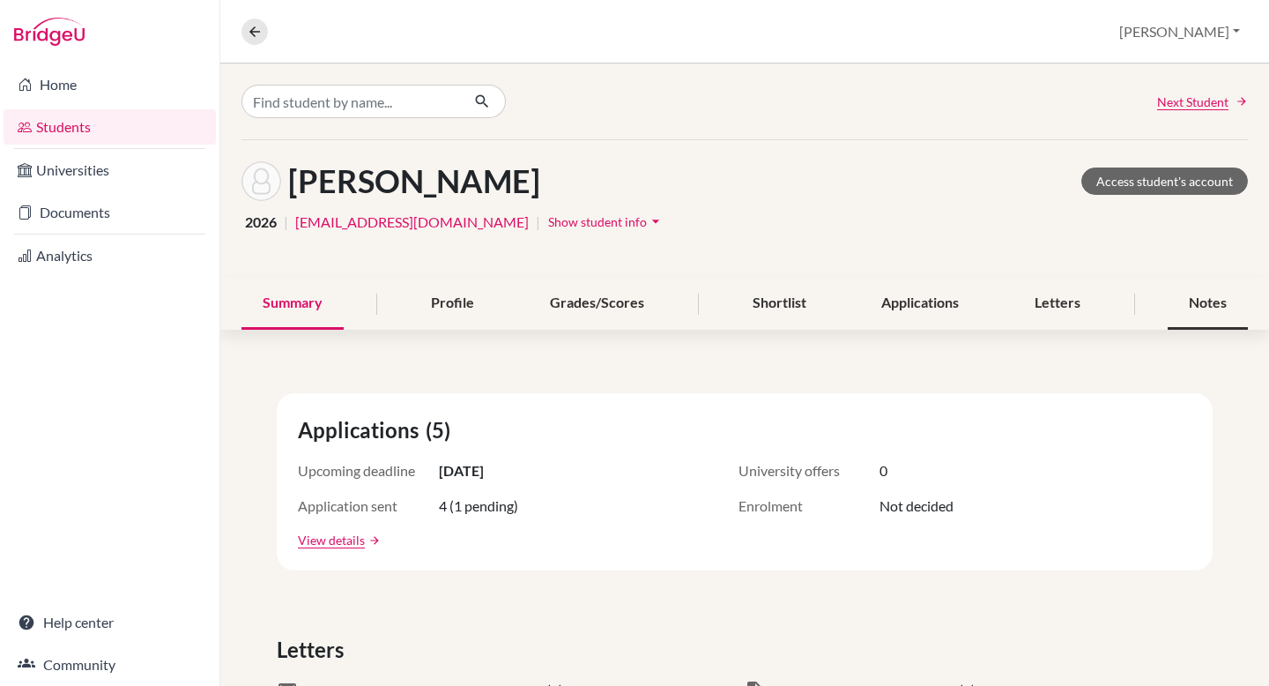
click at [1207, 306] on div "Notes" at bounding box center [1208, 304] width 80 height 52
